Goal: Task Accomplishment & Management: Manage account settings

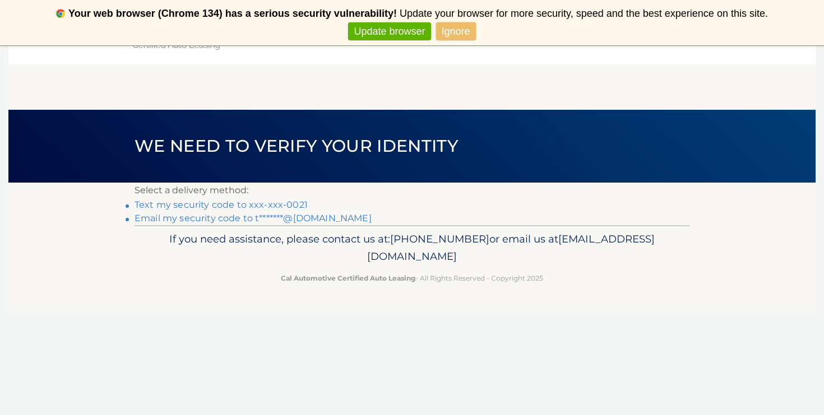
scroll to position [6, 0]
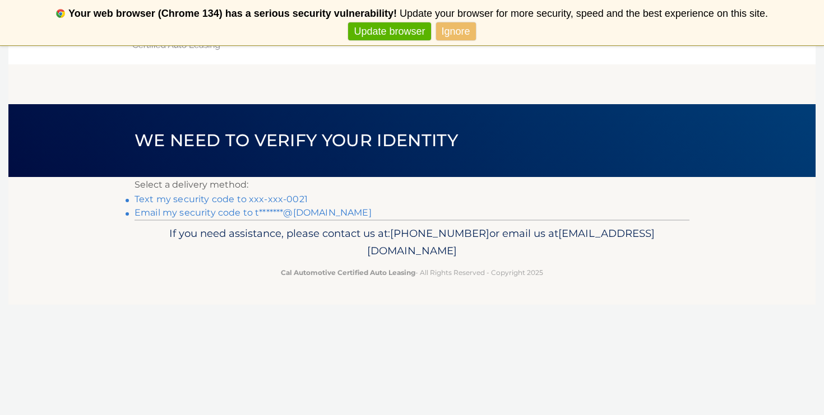
click at [209, 200] on link "Text my security code to xxx-xxx-0021" at bounding box center [221, 199] width 173 height 11
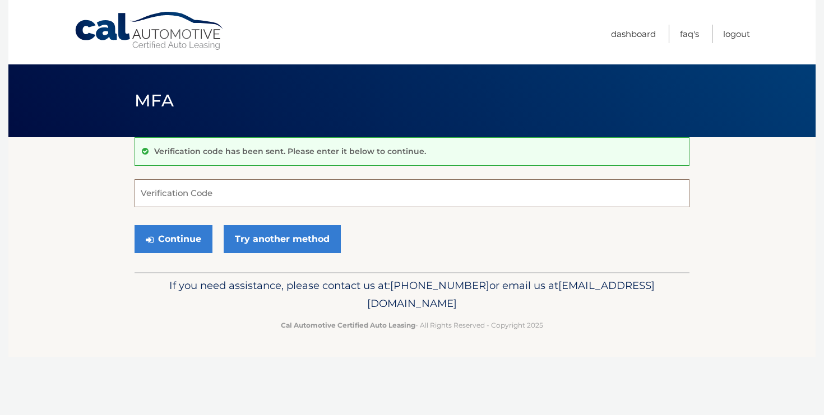
click at [340, 197] on input "Verification Code" at bounding box center [412, 193] width 555 height 28
type input "826275"
click at [159, 243] on button "Continue" at bounding box center [174, 239] width 78 height 28
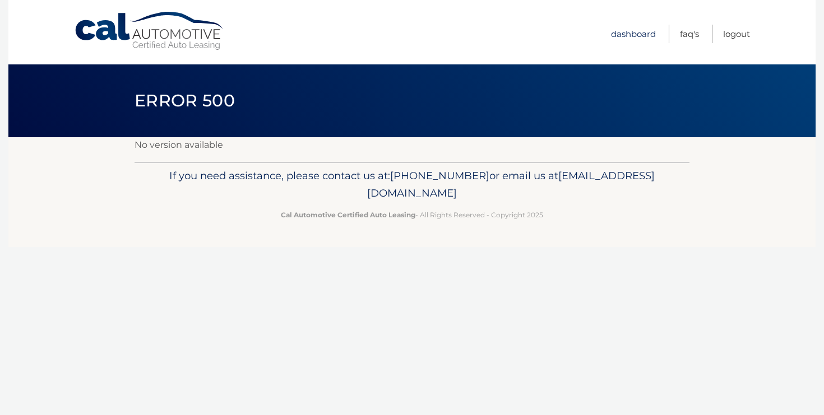
click at [636, 34] on link "Dashboard" at bounding box center [633, 34] width 45 height 19
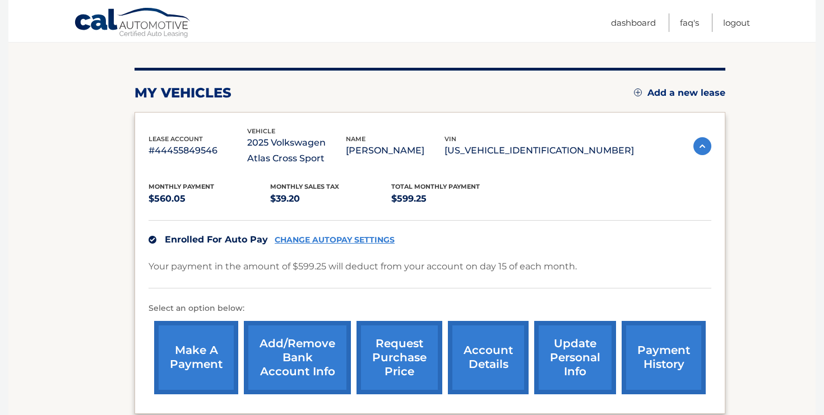
scroll to position [122, 0]
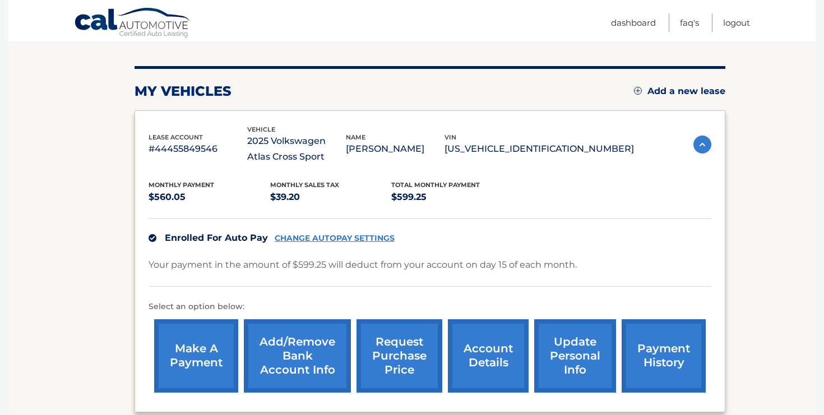
click at [289, 359] on link "Add/Remove bank account info" at bounding box center [297, 356] width 107 height 73
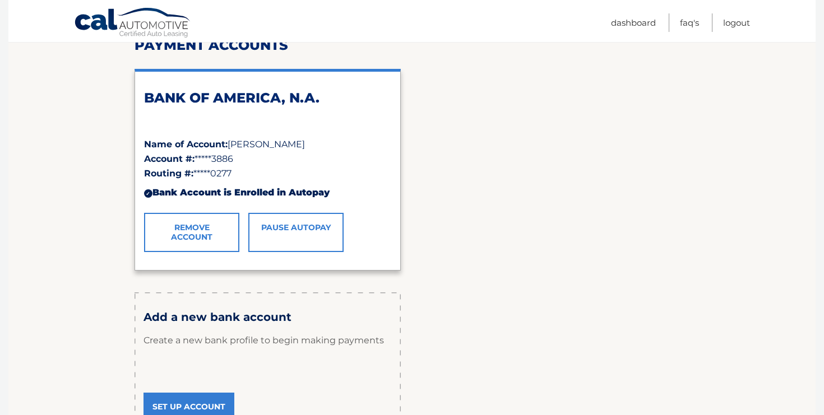
scroll to position [188, 0]
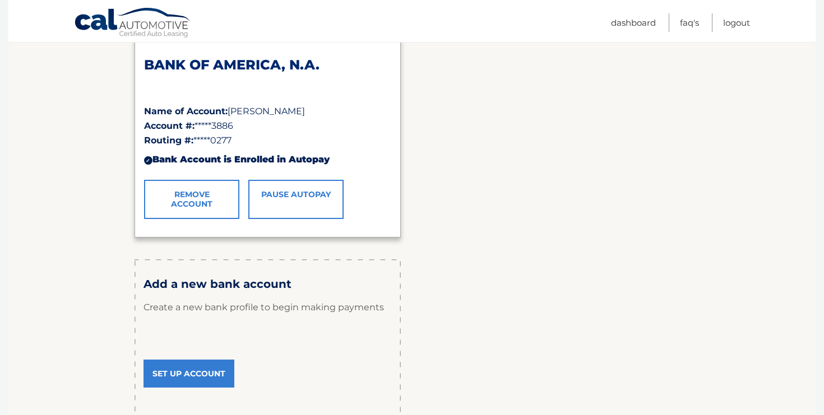
click at [200, 304] on p "Create a new bank profile to begin making payments" at bounding box center [268, 308] width 248 height 34
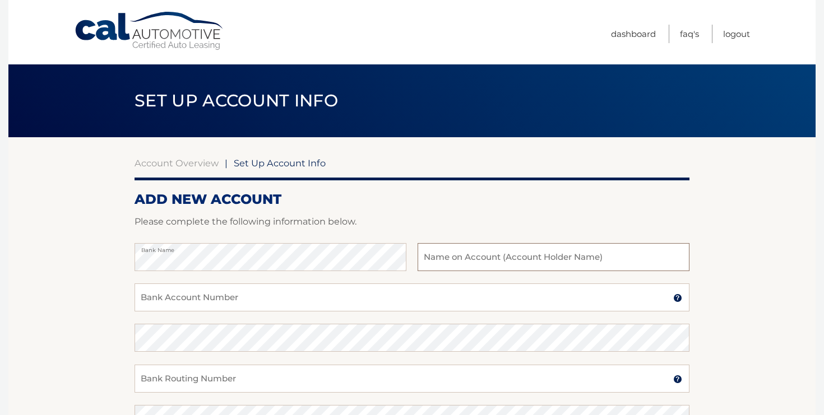
click at [492, 258] on input "text" at bounding box center [554, 257] width 272 height 28
click at [456, 259] on input "[PERSON_NAME]" at bounding box center [554, 257] width 272 height 28
type input "TRUDY M VAZ"
click at [298, 302] on input "Bank Account Number" at bounding box center [412, 298] width 555 height 28
click at [297, 293] on input "Bank Account Number" at bounding box center [412, 298] width 555 height 28
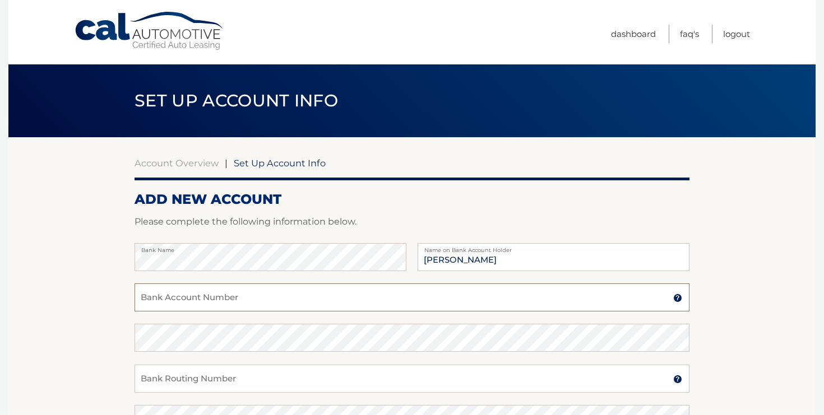
click at [230, 303] on input "Bank Account Number" at bounding box center [412, 298] width 555 height 28
drag, startPoint x: 199, startPoint y: 301, endPoint x: 135, endPoint y: 299, distance: 64.5
click at [135, 299] on input "0368966199" at bounding box center [412, 298] width 555 height 28
type input "0368966199"
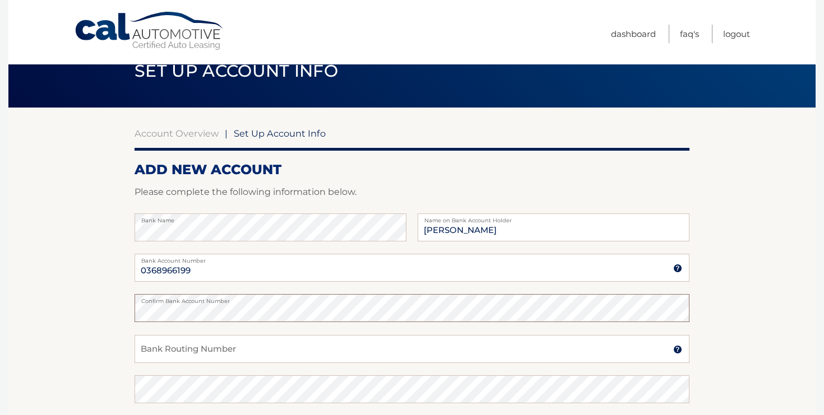
scroll to position [33, 0]
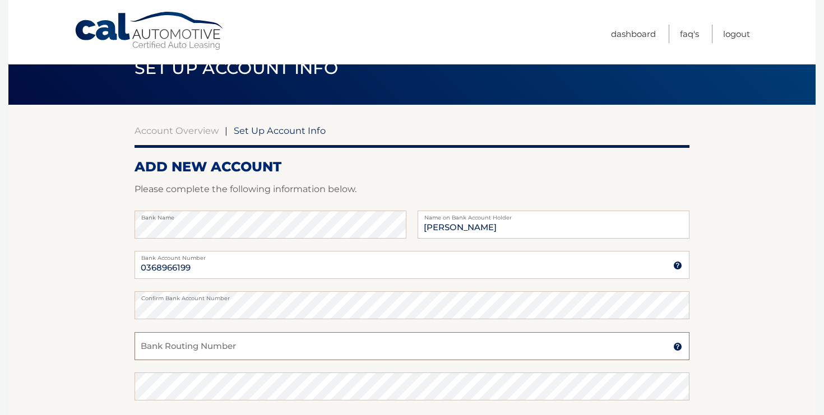
click at [199, 351] on input "Bank Routing Number" at bounding box center [412, 346] width 555 height 28
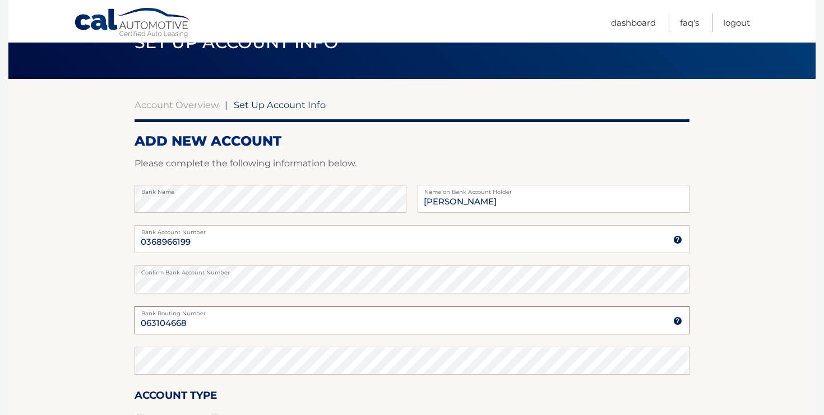
scroll to position [59, 0]
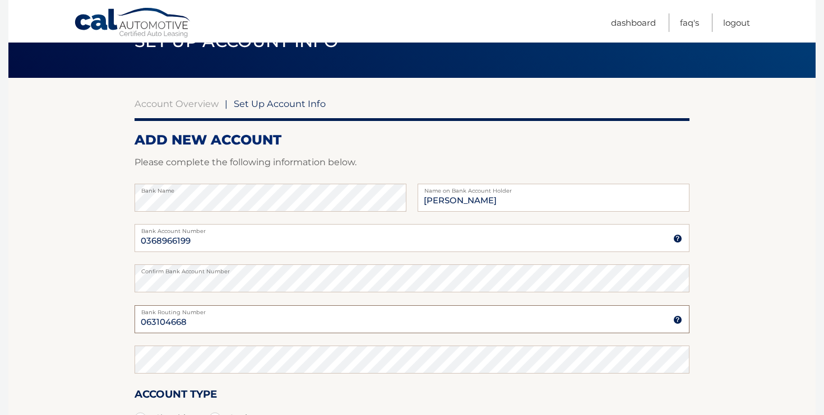
drag, startPoint x: 198, startPoint y: 321, endPoint x: 135, endPoint y: 319, distance: 64.0
click at [135, 319] on input "063104668" at bounding box center [412, 320] width 555 height 28
type input "063104668"
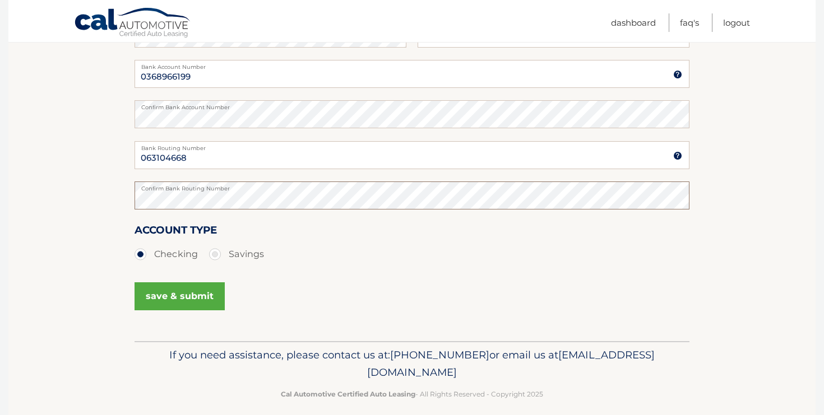
scroll to position [231, 0]
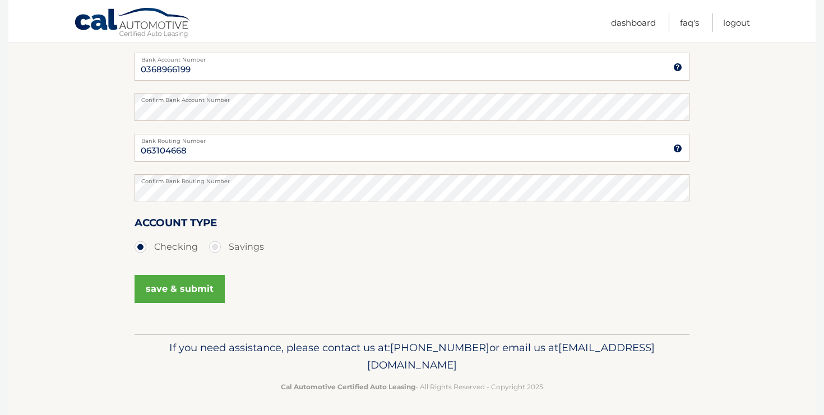
click at [178, 289] on button "save & submit" at bounding box center [180, 289] width 90 height 28
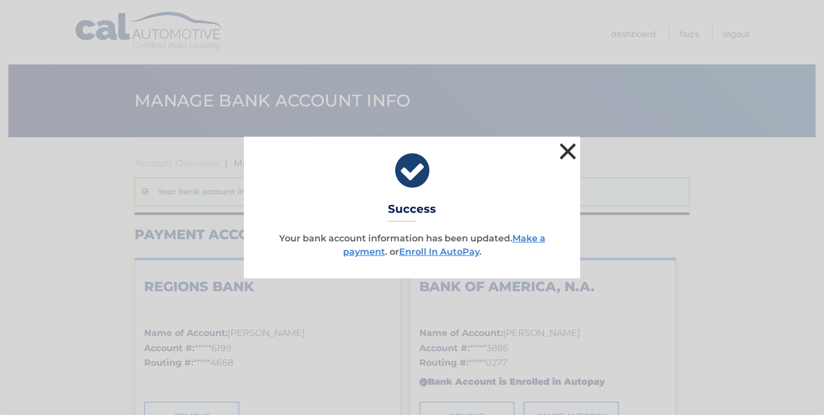
click at [570, 154] on button "×" at bounding box center [568, 151] width 22 height 22
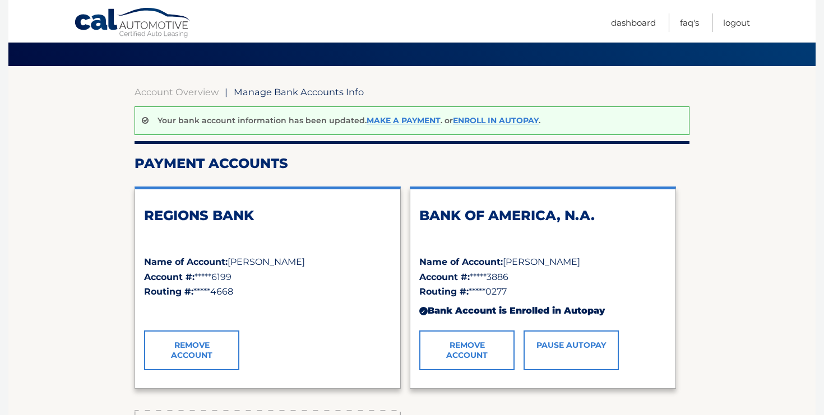
scroll to position [96, 0]
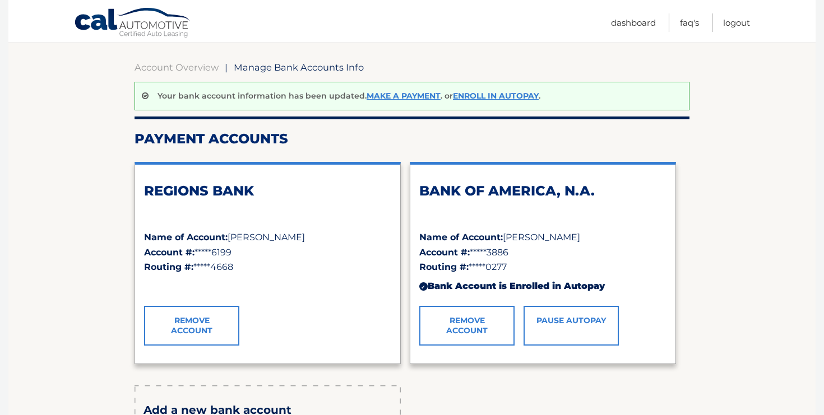
click at [481, 318] on link "Remove Account" at bounding box center [466, 325] width 95 height 39
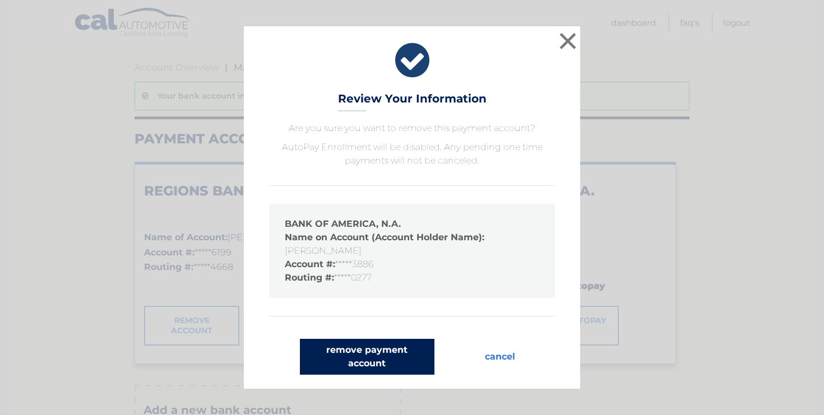
click at [385, 354] on button "remove payment account" at bounding box center [367, 357] width 135 height 36
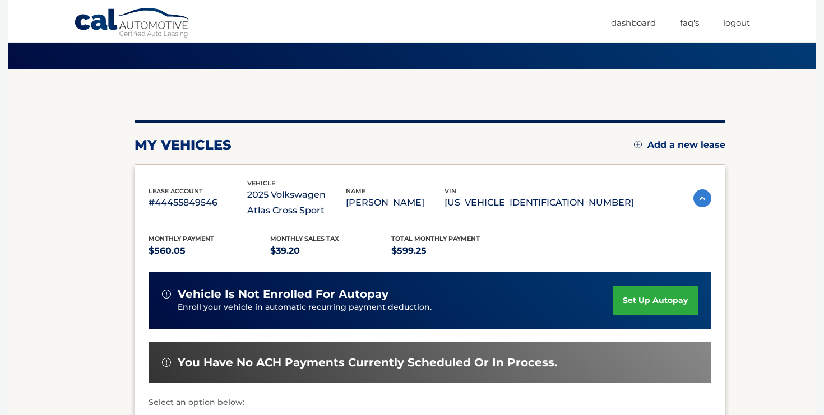
scroll to position [71, 0]
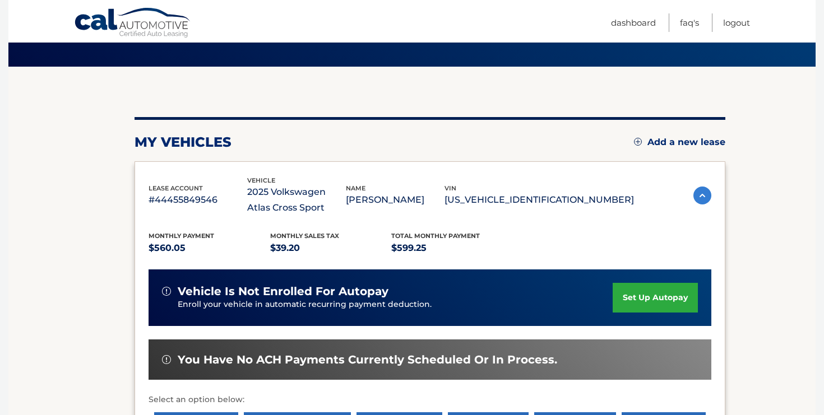
click at [664, 295] on link "set up autopay" at bounding box center [655, 298] width 85 height 30
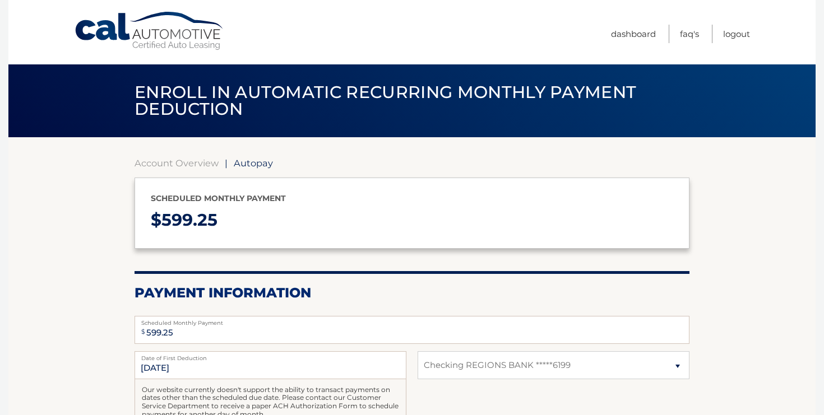
select select "MjY4ZjMwYzUtOTgwMS00M2VkLTg1ZWYtNmNmZGE1YWIwZTFh"
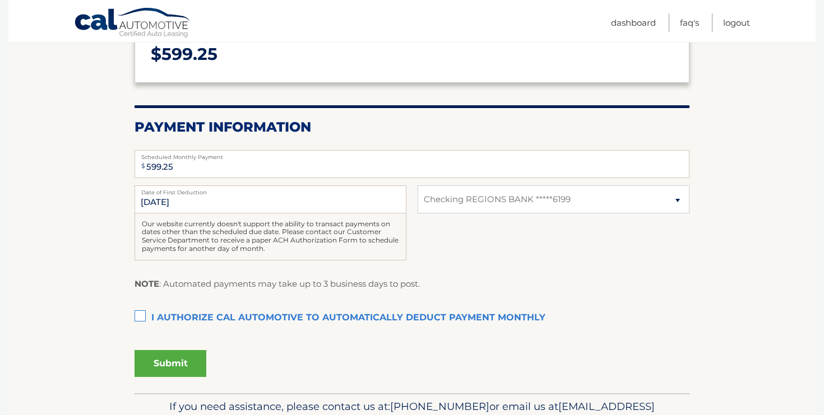
scroll to position [168, 0]
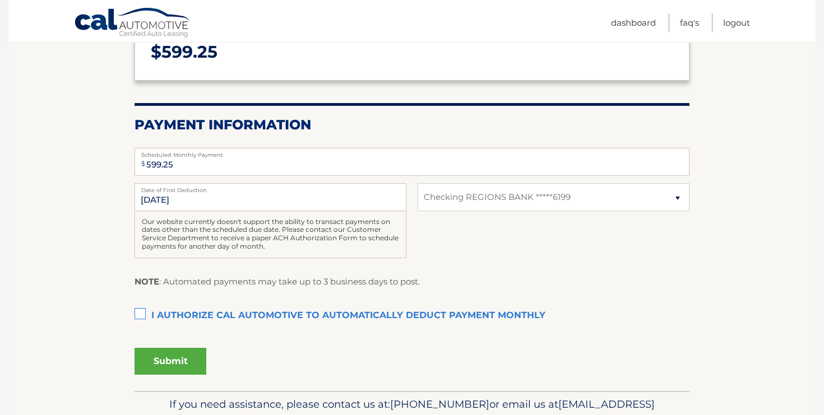
click at [140, 312] on label "I authorize cal automotive to automatically deduct payment monthly This checkbo…" at bounding box center [412, 316] width 555 height 22
click at [0, 0] on input "I authorize cal automotive to automatically deduct payment monthly This checkbo…" at bounding box center [0, 0] width 0 height 0
click at [159, 359] on button "Submit" at bounding box center [171, 361] width 72 height 27
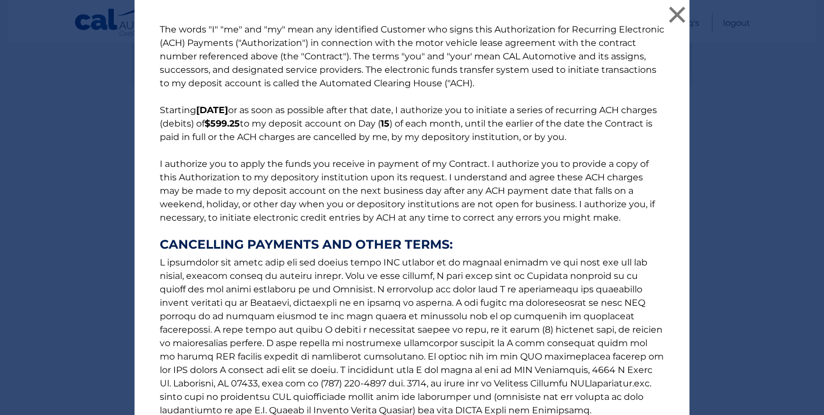
scroll to position [127, 0]
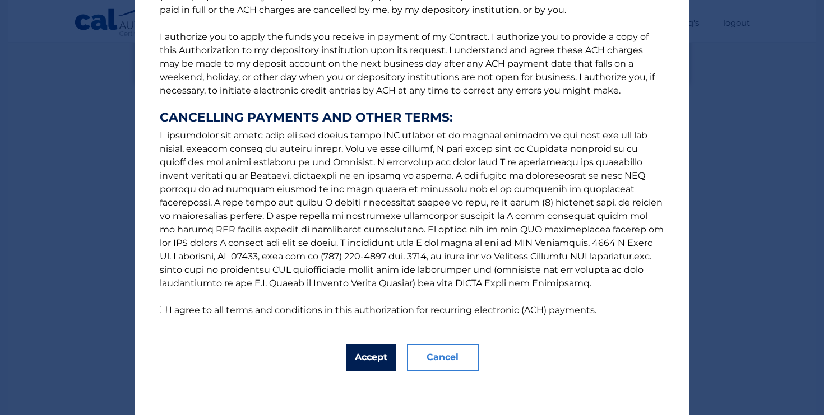
click at [375, 357] on button "Accept" at bounding box center [371, 357] width 50 height 27
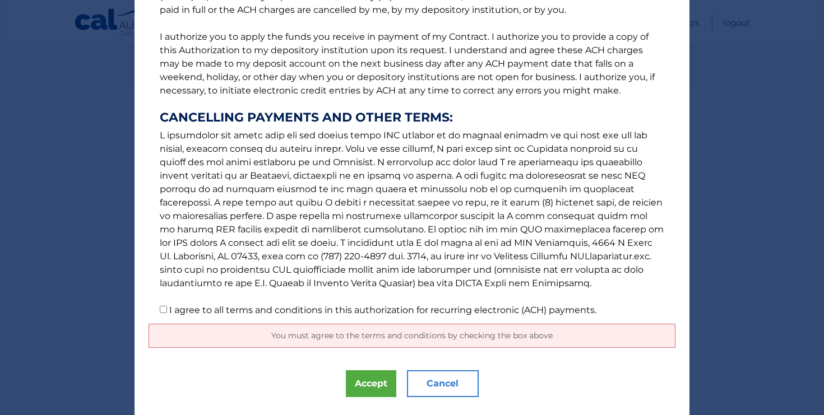
click at [164, 311] on input "I agree to all terms and conditions in this authorization for recurring electro…" at bounding box center [163, 309] width 7 height 7
checkbox input "true"
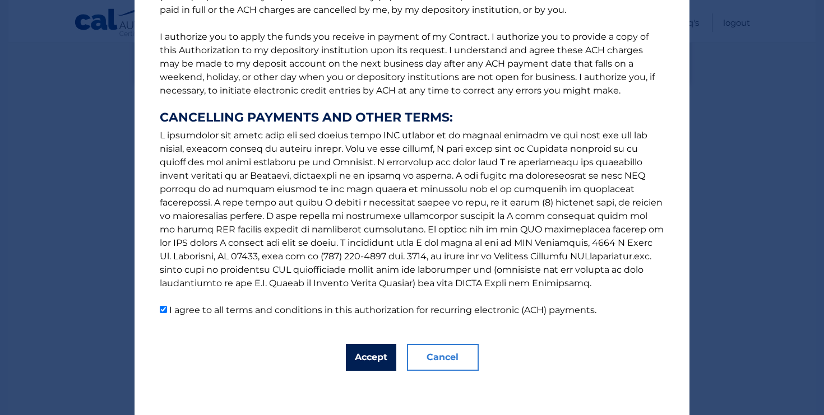
click at [358, 362] on button "Accept" at bounding box center [371, 357] width 50 height 27
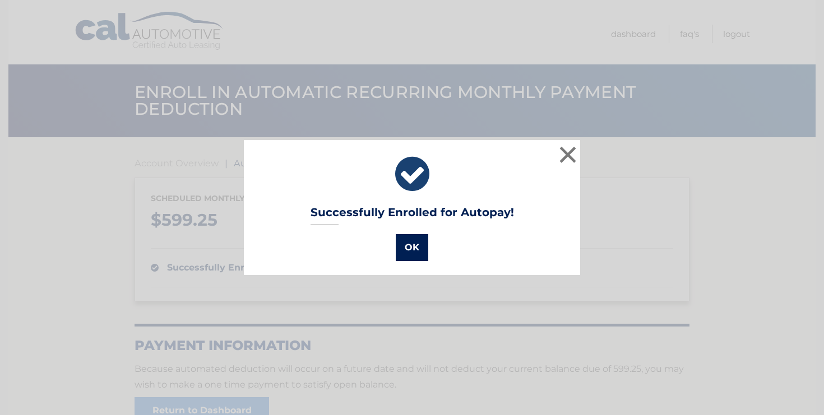
click at [412, 251] on button "OK" at bounding box center [412, 247] width 33 height 27
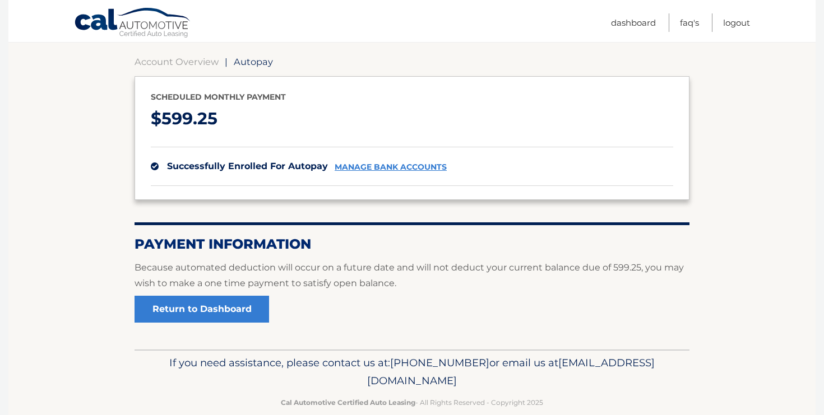
scroll to position [102, 0]
